Goal: Transaction & Acquisition: Purchase product/service

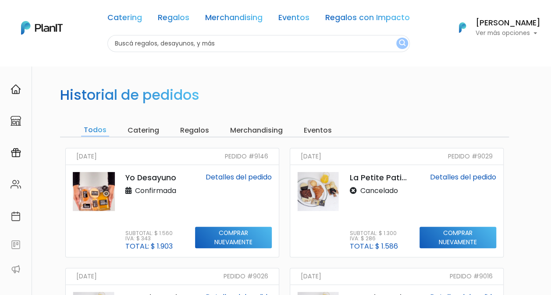
click at [513, 30] on p "Ver más opciones" at bounding box center [508, 33] width 65 height 6
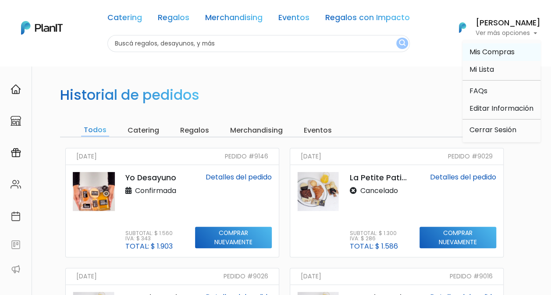
click at [483, 44] on link "Mis Compras" at bounding box center [502, 52] width 78 height 18
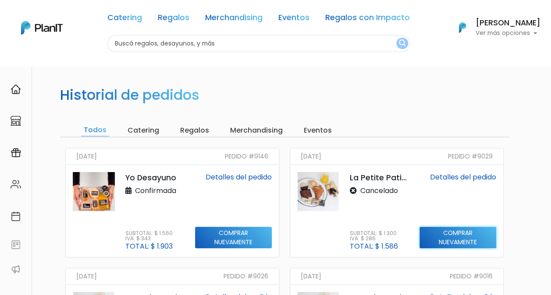
click at [449, 240] on input "Comprar nuevamente" at bounding box center [458, 238] width 77 height 22
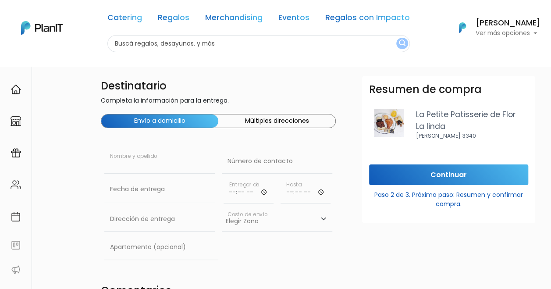
click at [126, 161] on input "text" at bounding box center [159, 161] width 110 height 25
type input "Carolina Romero"
click at [283, 163] on input "text" at bounding box center [277, 161] width 110 height 25
paste input "092 070 737"
type input "092 070 737"
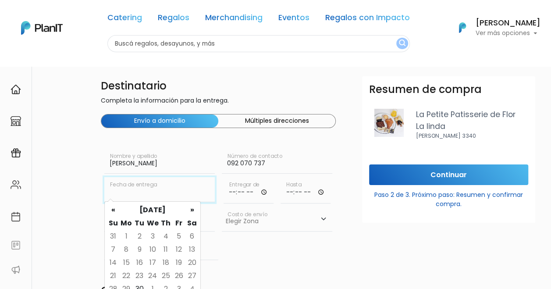
click at [158, 189] on input "text" at bounding box center [159, 189] width 110 height 25
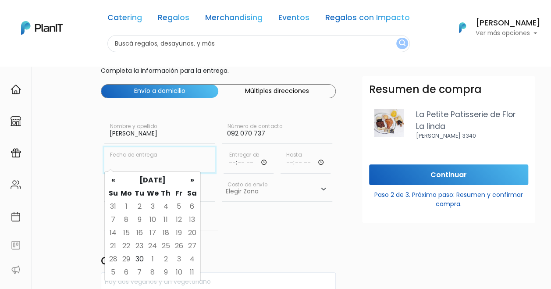
scroll to position [44, 0]
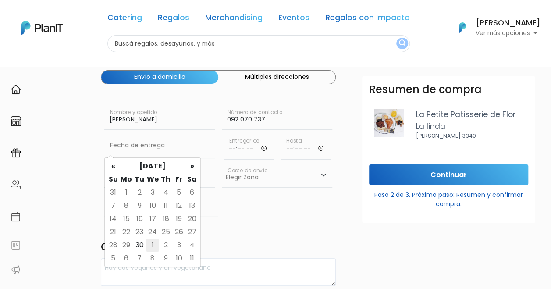
click at [156, 239] on td "1" at bounding box center [152, 244] width 13 height 13
type input "01/10/2025"
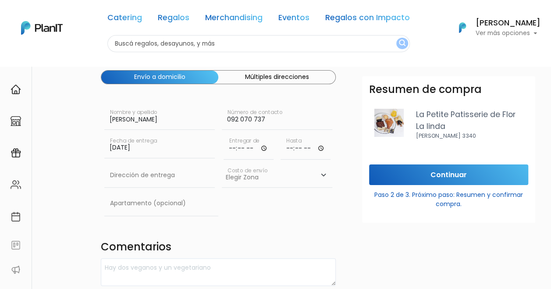
click at [255, 148] on input "time" at bounding box center [249, 146] width 50 height 26
click at [263, 147] on input "time" at bounding box center [249, 146] width 50 height 26
type input "08:00"
click at [299, 148] on input "time" at bounding box center [306, 146] width 50 height 26
click at [321, 148] on input "time" at bounding box center [306, 146] width 50 height 26
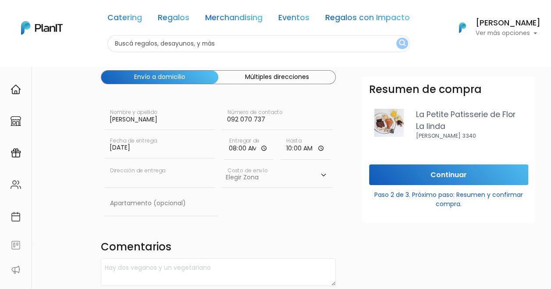
type input "10:00"
click at [157, 174] on input "text" at bounding box center [159, 175] width 110 height 25
drag, startPoint x: 149, startPoint y: 175, endPoint x: 157, endPoint y: 182, distance: 9.9
click at [149, 175] on input "text" at bounding box center [159, 175] width 110 height 25
paste input "Francisco de Caldas 1631 esquina Dalmiro Costa"
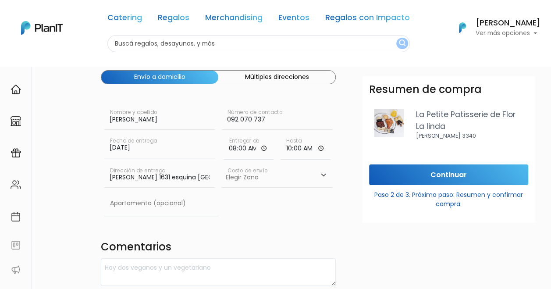
scroll to position [0, 46]
type input "Francisco de Caldas 1631 esquina Dalmiro Costa"
click at [281, 181] on select "Elegir Zona Zona américa- $600 Oficina- $0 Montevideo- $250" at bounding box center [277, 175] width 110 height 25
select select "10"
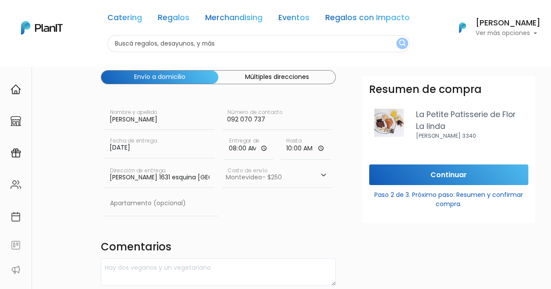
click at [222, 163] on select "Elegir Zona Zona américa- $600 Oficina- $0 Montevideo- $250" at bounding box center [277, 175] width 110 height 25
drag, startPoint x: 180, startPoint y: 203, endPoint x: 220, endPoint y: 207, distance: 40.6
click at [180, 203] on input "text" at bounding box center [161, 203] width 114 height 25
click at [320, 214] on div "Apartamento (opcional)" at bounding box center [218, 205] width 235 height 28
click at [169, 205] on input "text" at bounding box center [161, 203] width 114 height 25
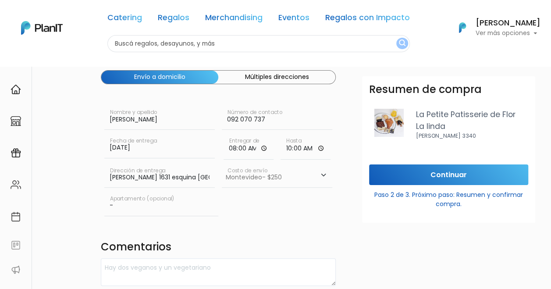
type input "-"
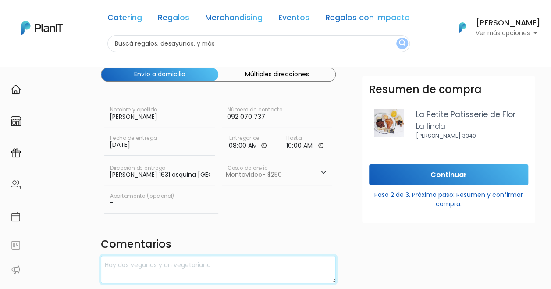
scroll to position [175, 0]
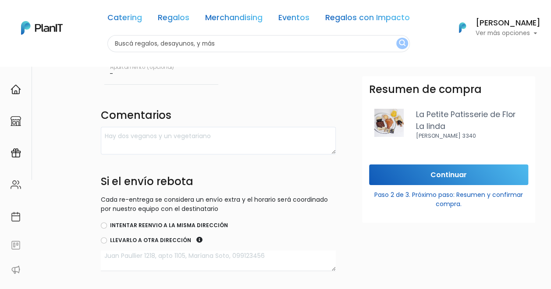
click at [128, 224] on label "Intentar reenvio a la misma dirección" at bounding box center [169, 225] width 118 height 8
click at [107, 224] on input "Intentar reenvio a la misma dirección" at bounding box center [104, 225] width 6 height 6
radio input "true"
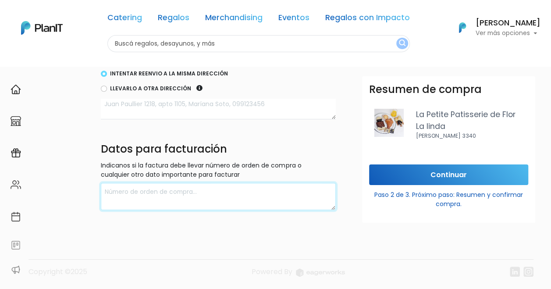
click at [150, 196] on textarea at bounding box center [218, 197] width 235 height 28
type textarea "Carolina Romero"
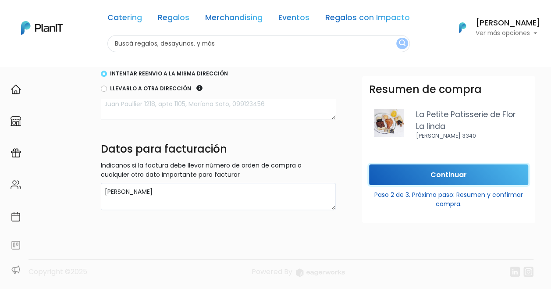
click at [463, 174] on input "Continuar" at bounding box center [448, 174] width 159 height 21
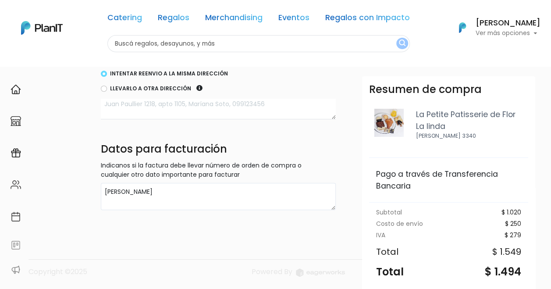
scroll to position [113, 0]
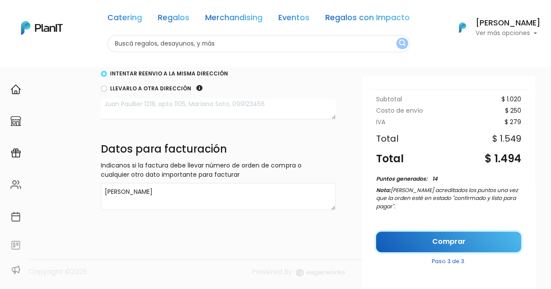
click at [443, 244] on link "Comprar" at bounding box center [448, 241] width 145 height 21
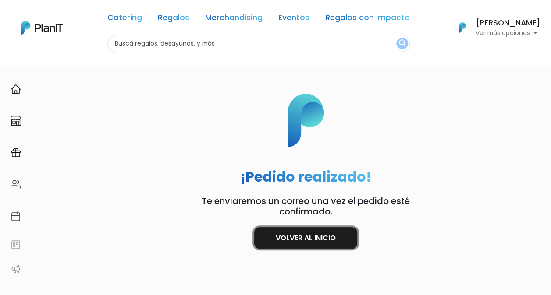
click at [281, 235] on link "Volver al inicio" at bounding box center [305, 238] width 103 height 21
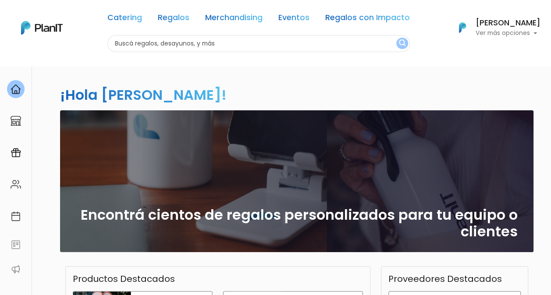
click at [521, 30] on p "Ver más opciones" at bounding box center [508, 33] width 65 height 6
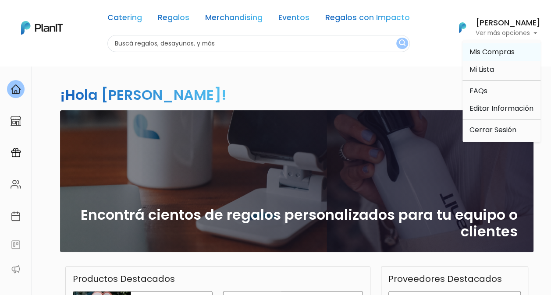
click at [497, 46] on link "Mis Compras" at bounding box center [502, 52] width 78 height 18
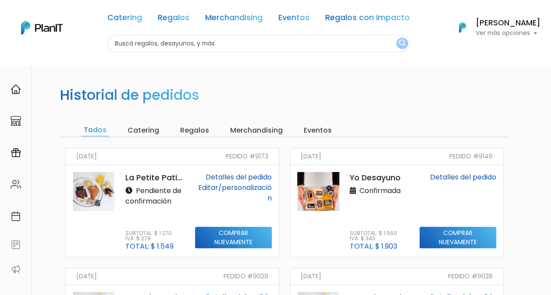
click at [218, 181] on link "Detalles del pedido" at bounding box center [239, 177] width 66 height 10
click at [243, 191] on link "Editar/personalización" at bounding box center [235, 193] width 74 height 21
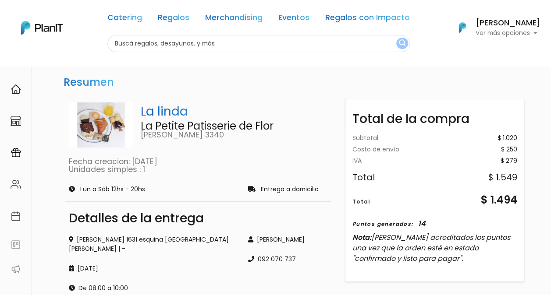
scroll to position [250, 0]
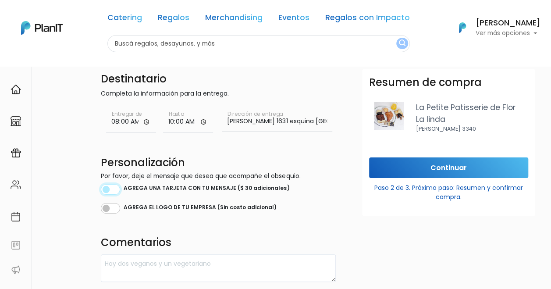
click at [114, 189] on input "checkbox" at bounding box center [110, 189] width 19 height 11
checkbox input "true"
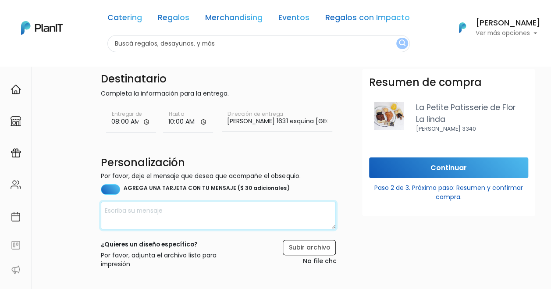
click at [221, 217] on textarea at bounding box center [218, 216] width 235 height 28
click at [105, 208] on textarea "Muy feliz cumple, Caro!" at bounding box center [218, 216] width 235 height 28
click at [220, 206] on textarea "¡Muy feliz cumple, Caro!" at bounding box center [218, 216] width 235 height 28
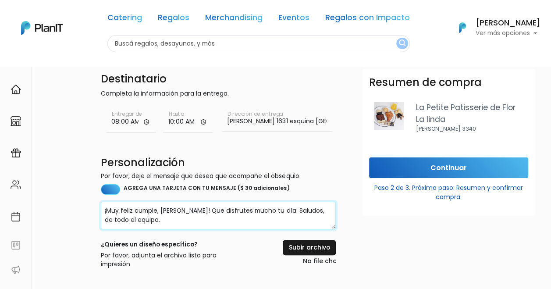
type textarea "¡Muy feliz cumple, Caro! Que disfrutes mucho tu día. Saludos, de todo el equipo."
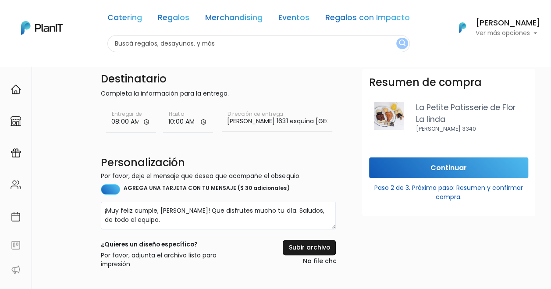
click at [311, 240] on input "file" at bounding box center [296, 253] width 78 height 27
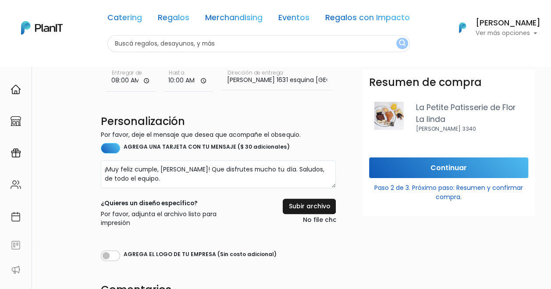
scroll to position [88, 0]
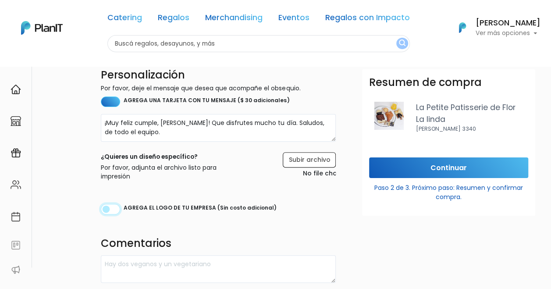
click at [114, 205] on input "checkbox" at bounding box center [110, 209] width 19 height 11
checkbox input "true"
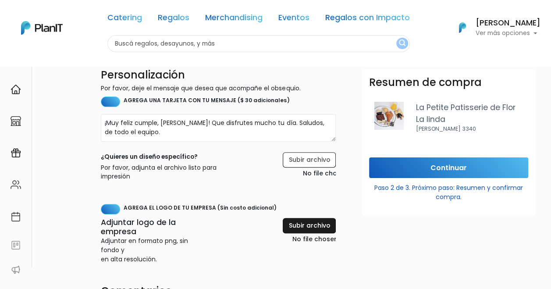
click at [313, 226] on input "file" at bounding box center [290, 231] width 89 height 27
type input "C:\fakepath\Logo principal F1RST.png"
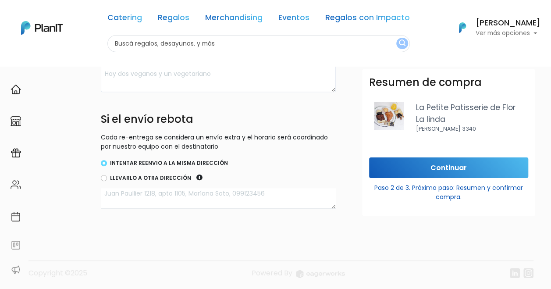
scroll to position [328, 0]
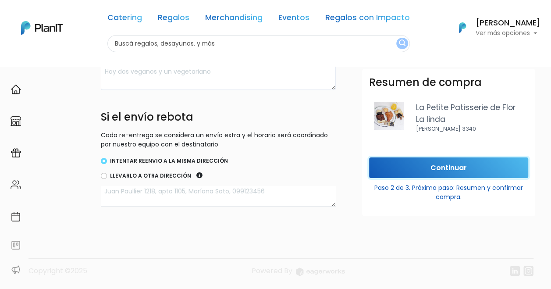
click at [461, 172] on input "Continuar" at bounding box center [448, 167] width 159 height 21
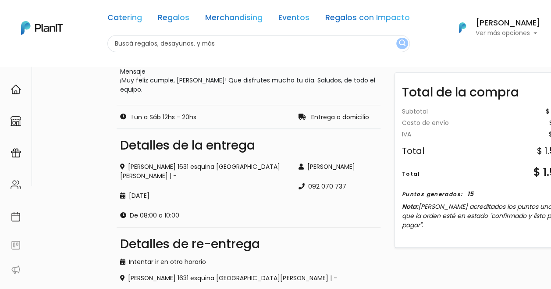
scroll to position [0, 0]
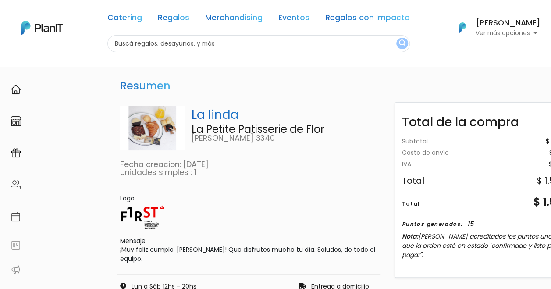
click at [512, 31] on p "Ver más opciones" at bounding box center [508, 33] width 65 height 6
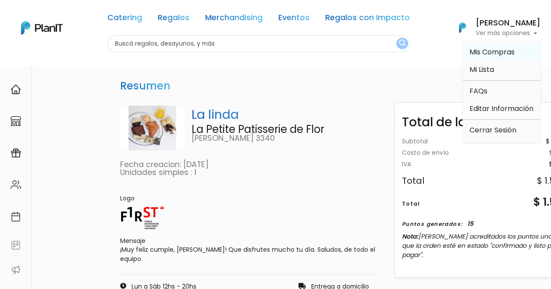
click at [487, 56] on span "Mis Compras" at bounding box center [492, 52] width 45 height 10
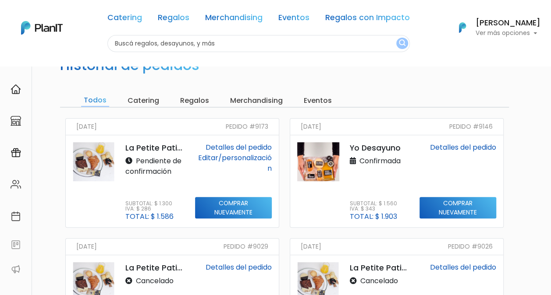
scroll to position [44, 0]
